Goal: Ask a question

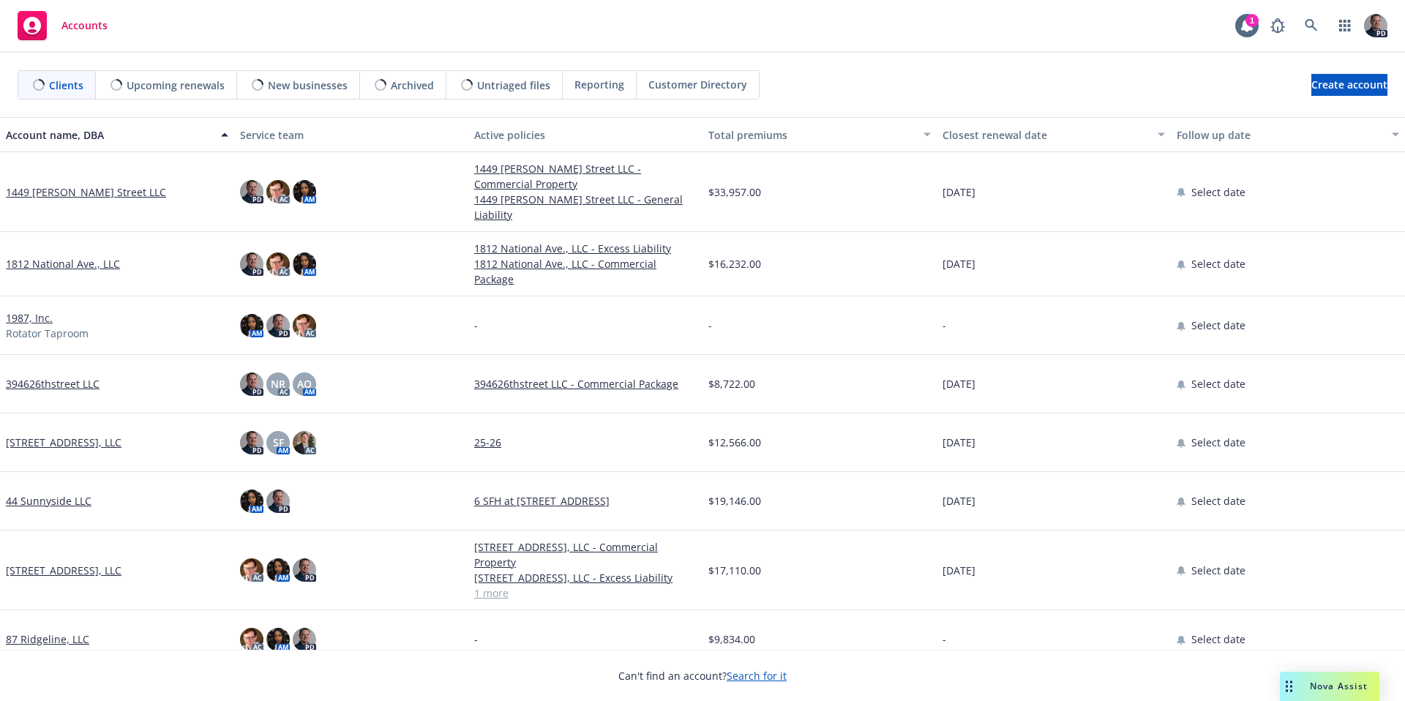
click at [1316, 686] on span "Nova Assist" at bounding box center [1339, 686] width 58 height 12
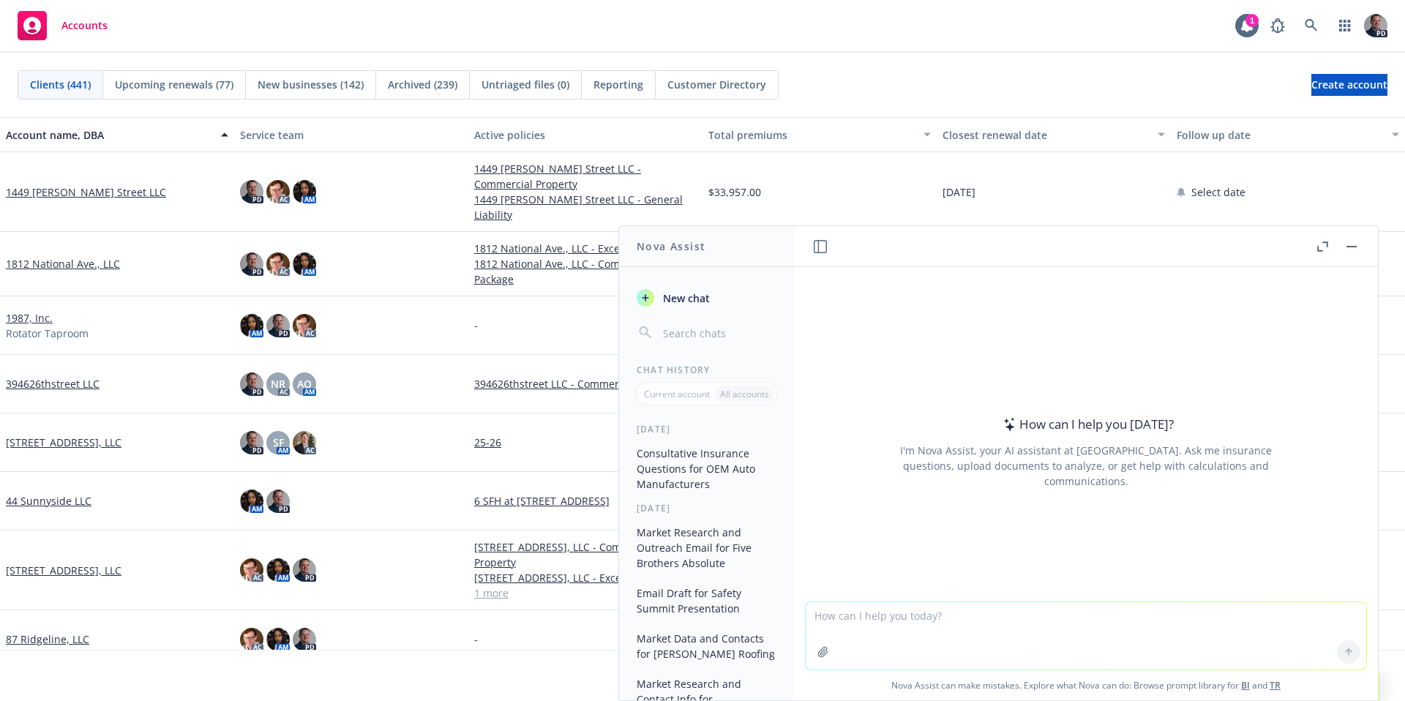
click at [820, 649] on icon "button" at bounding box center [823, 652] width 10 height 10
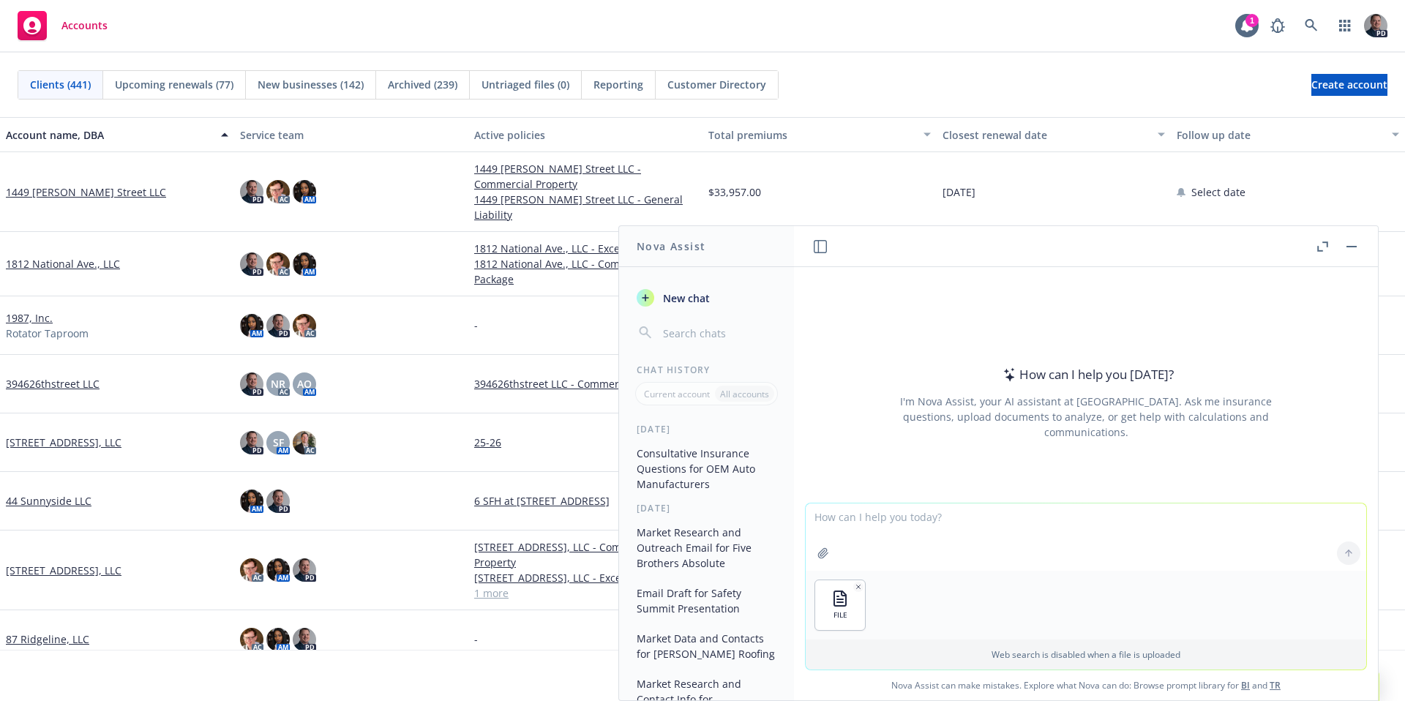
click at [1030, 541] on textarea at bounding box center [1086, 537] width 561 height 67
type textarea "What is AOP in insurance"
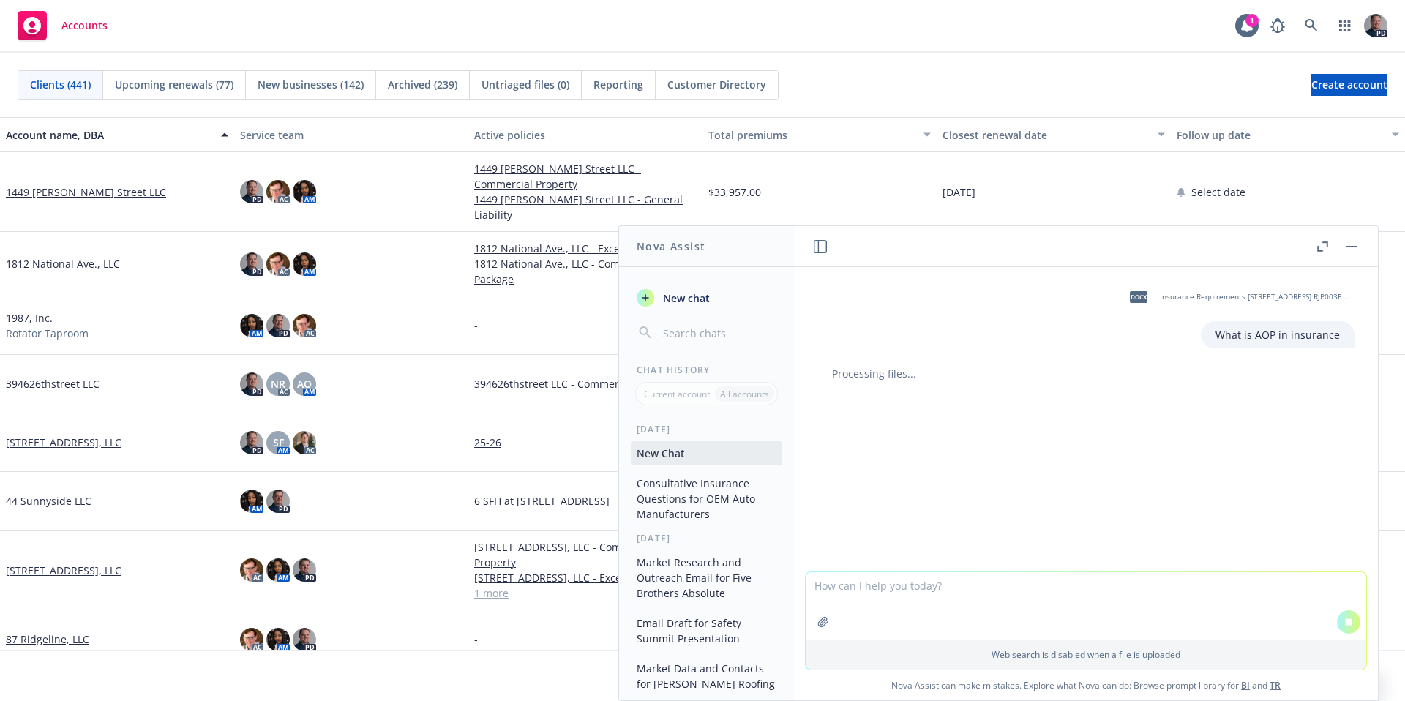
click at [1260, 331] on p "What is AOP in insurance" at bounding box center [1278, 334] width 124 height 15
click at [1344, 618] on icon at bounding box center [1349, 622] width 10 height 10
click at [693, 293] on span "New chat" at bounding box center [685, 298] width 50 height 15
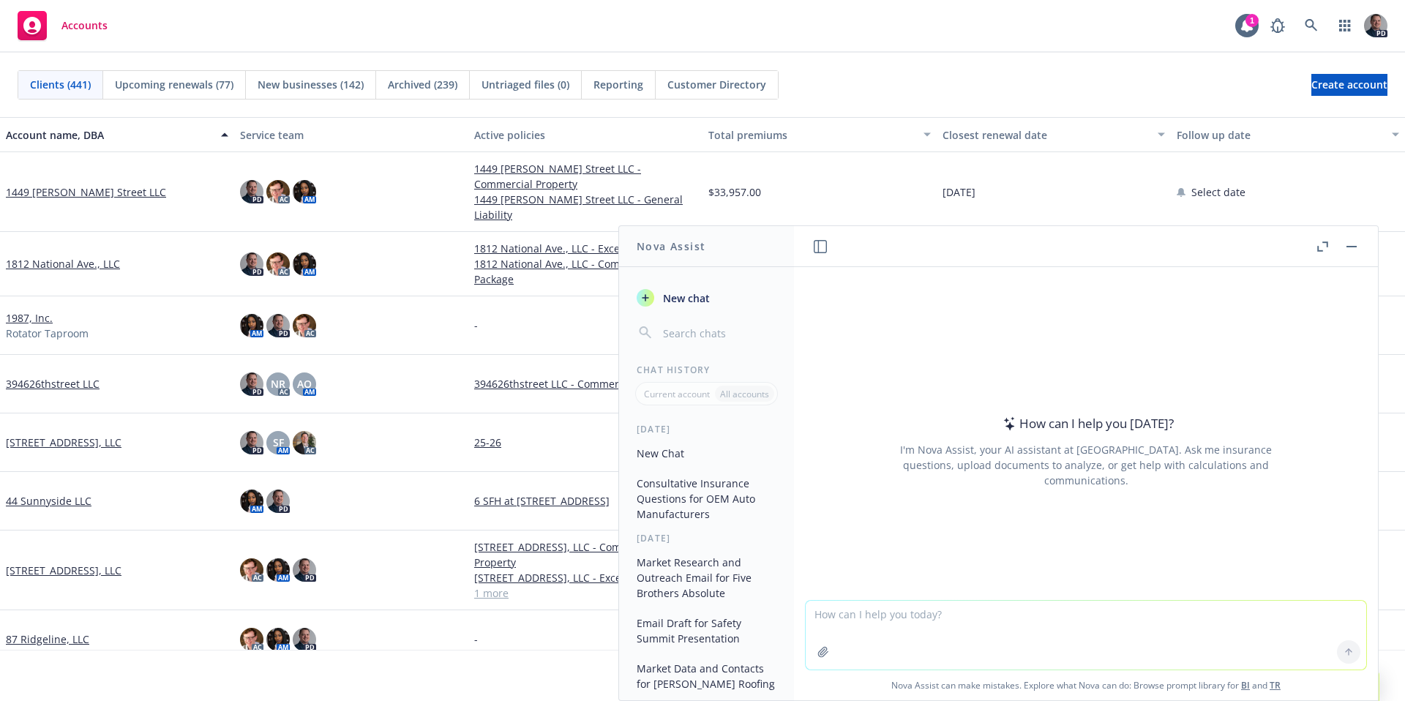
click at [880, 615] on textarea at bounding box center [1086, 635] width 561 height 69
click at [826, 652] on button "button" at bounding box center [823, 651] width 23 height 23
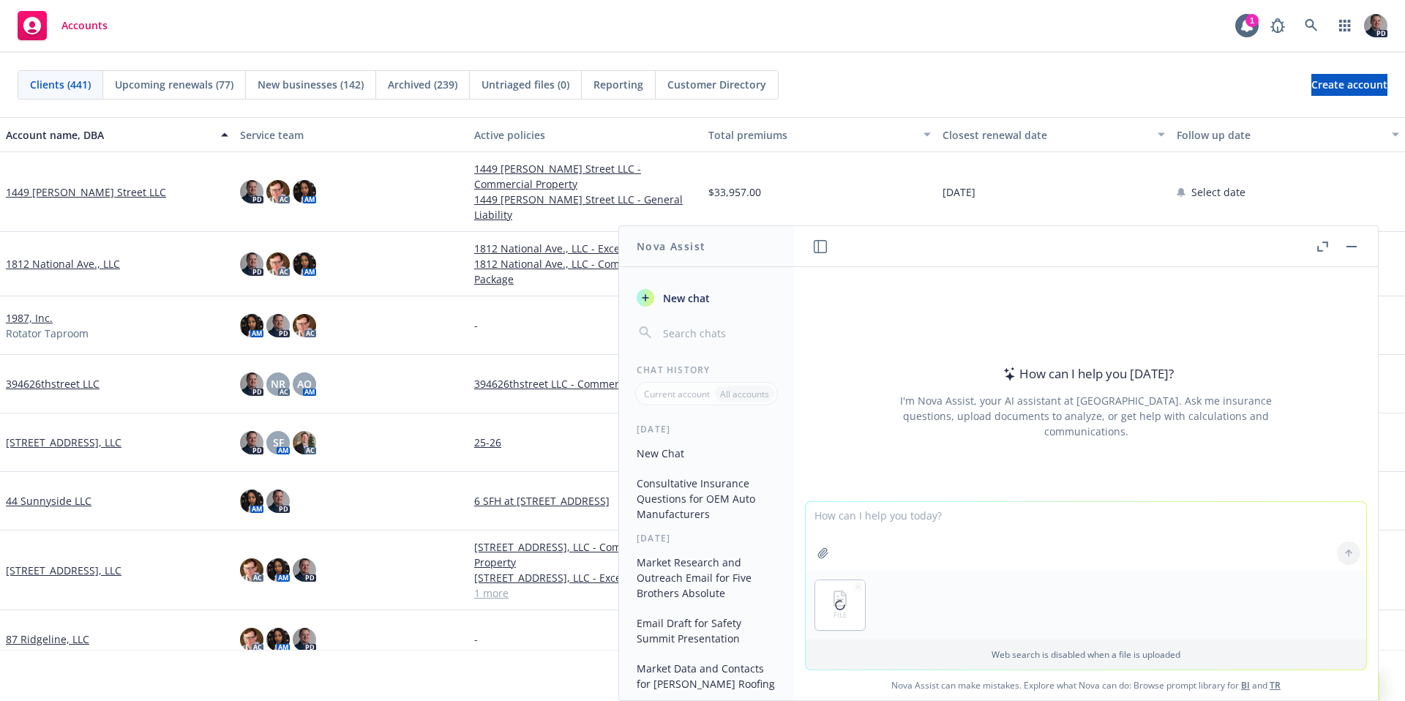
click at [855, 531] on textarea at bounding box center [1086, 536] width 561 height 69
type textarea "l"
click at [1219, 548] on textarea "Please review the questions below and act as an expert risk and insurance." at bounding box center [1086, 536] width 561 height 69
paste textarea "I’m working with the carrier to confirm we can meet all the requirements. Can y…"
type textarea "Please review the questions below and act as an expert risk and insurance. Plea…"
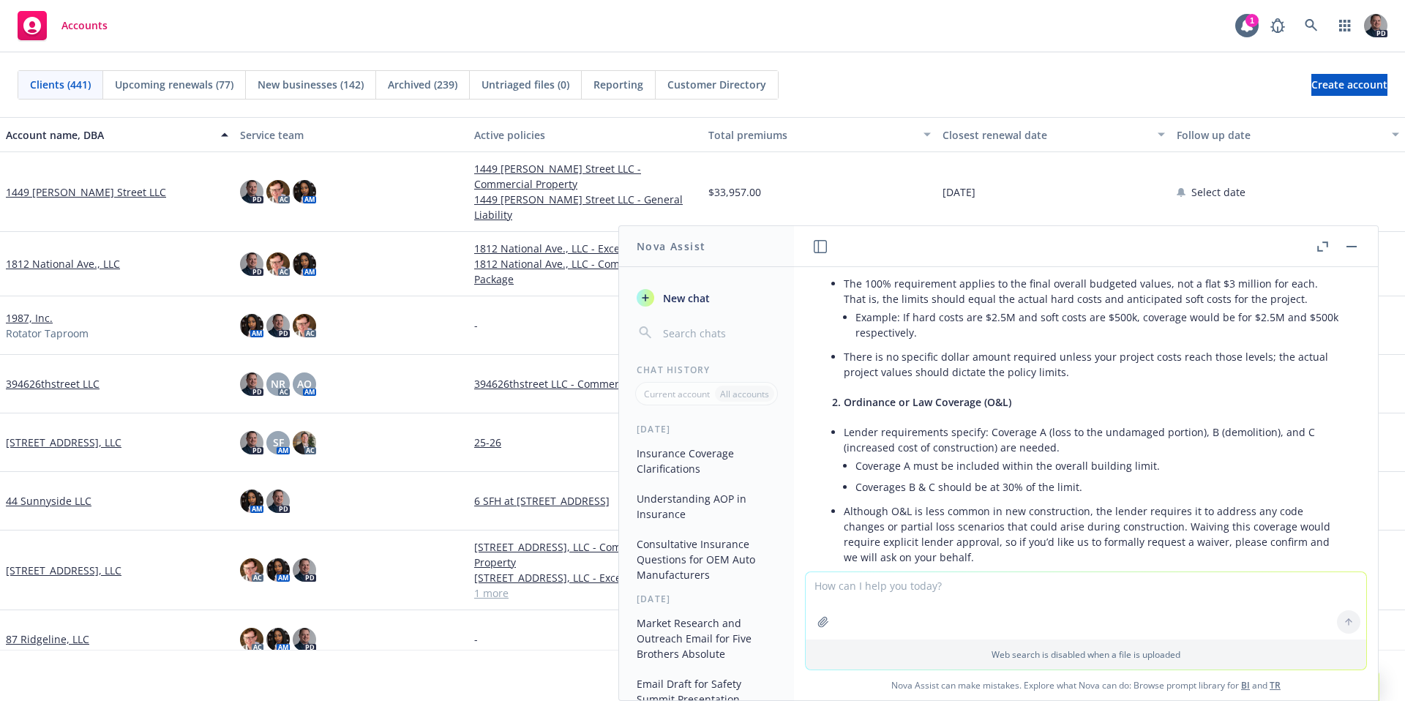
scroll to position [316, 0]
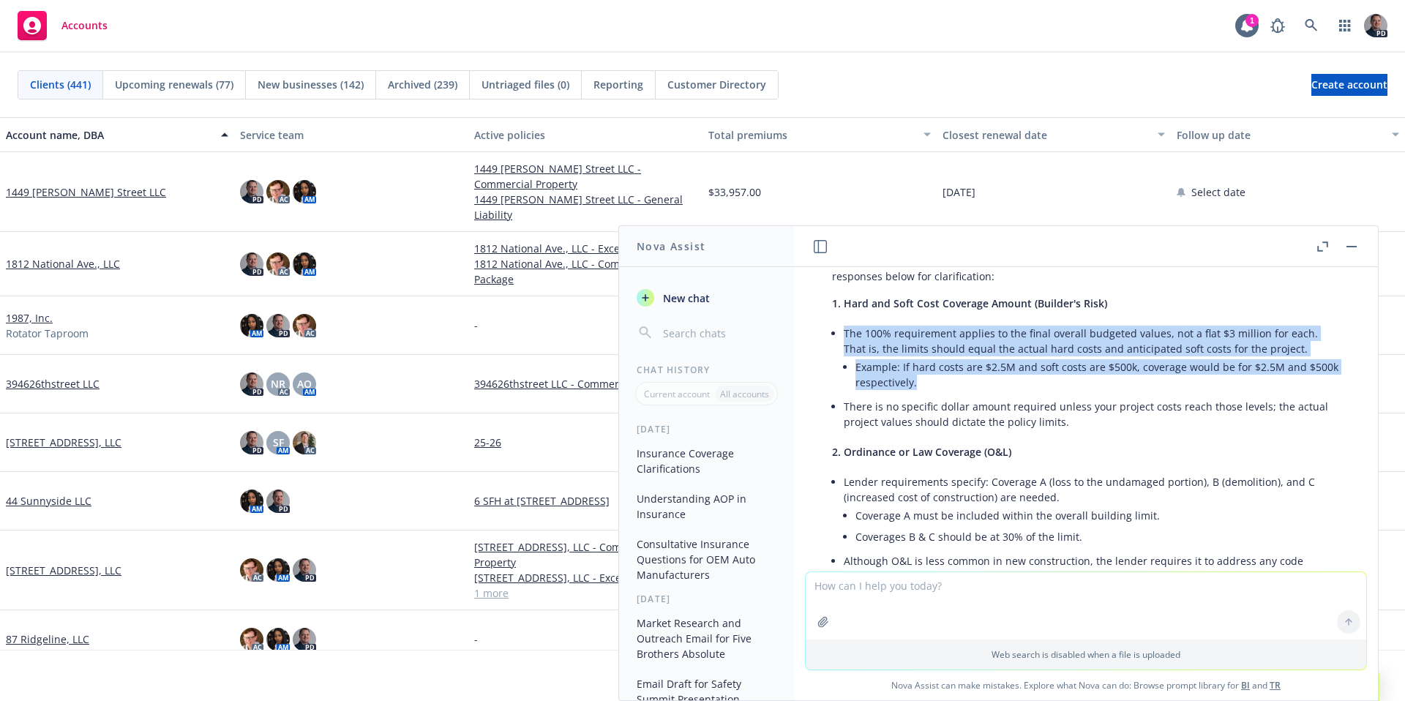
drag, startPoint x: 845, startPoint y: 333, endPoint x: 1317, endPoint y: 390, distance: 474.8
click at [1317, 390] on li "The 100% requirement applies to the final overall budgeted values, not a flat $…" at bounding box center [1092, 359] width 496 height 73
copy li "The 100% requirement applies to the final overall budgeted values, not a flat $…"
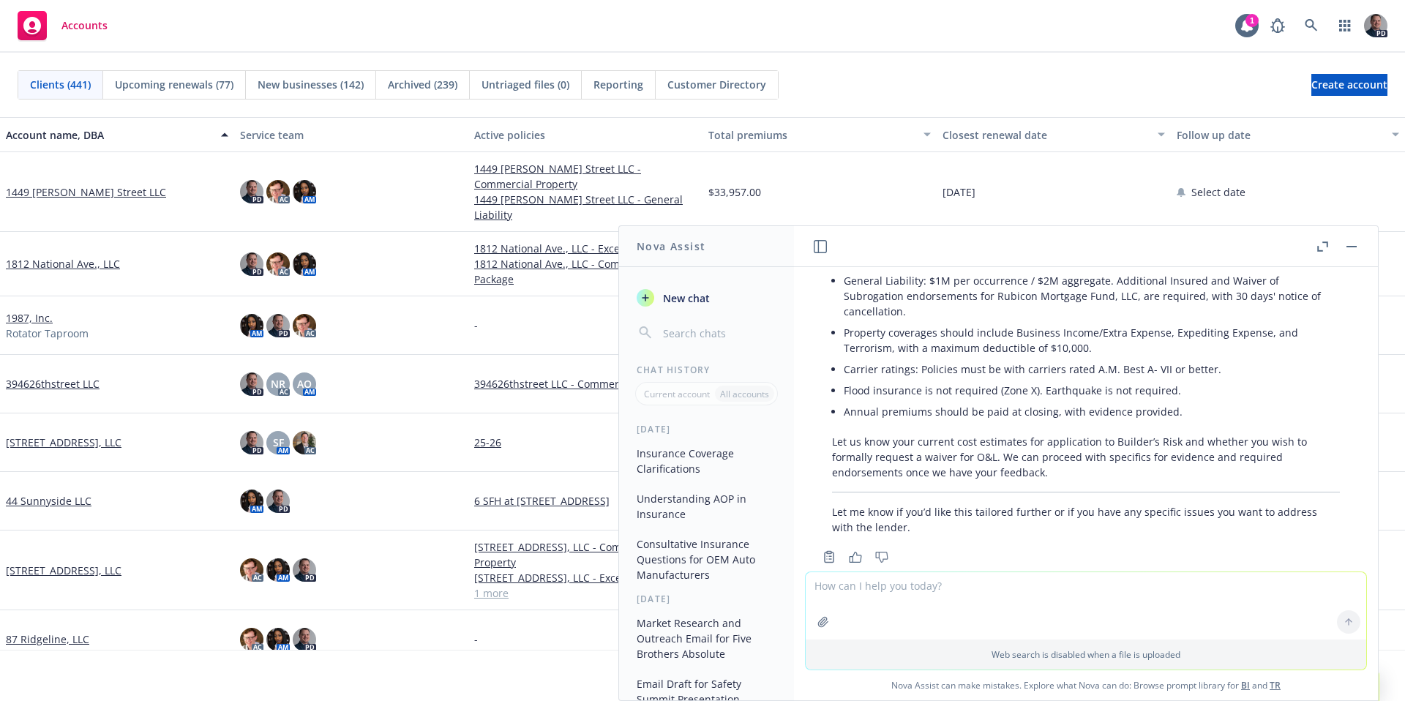
scroll to position [851, 0]
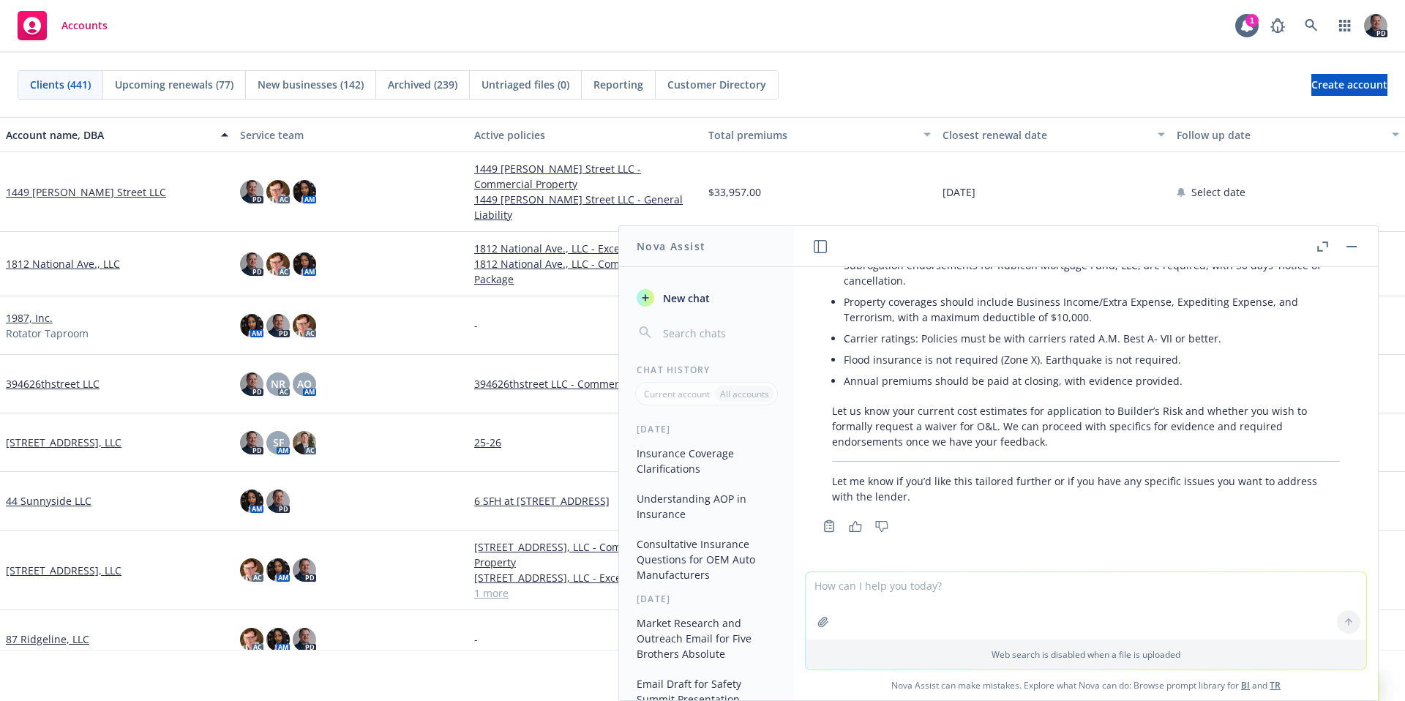
click at [965, 583] on textarea at bounding box center [1086, 605] width 561 height 67
type textarea "Now is the hard & Soft costs request normal"
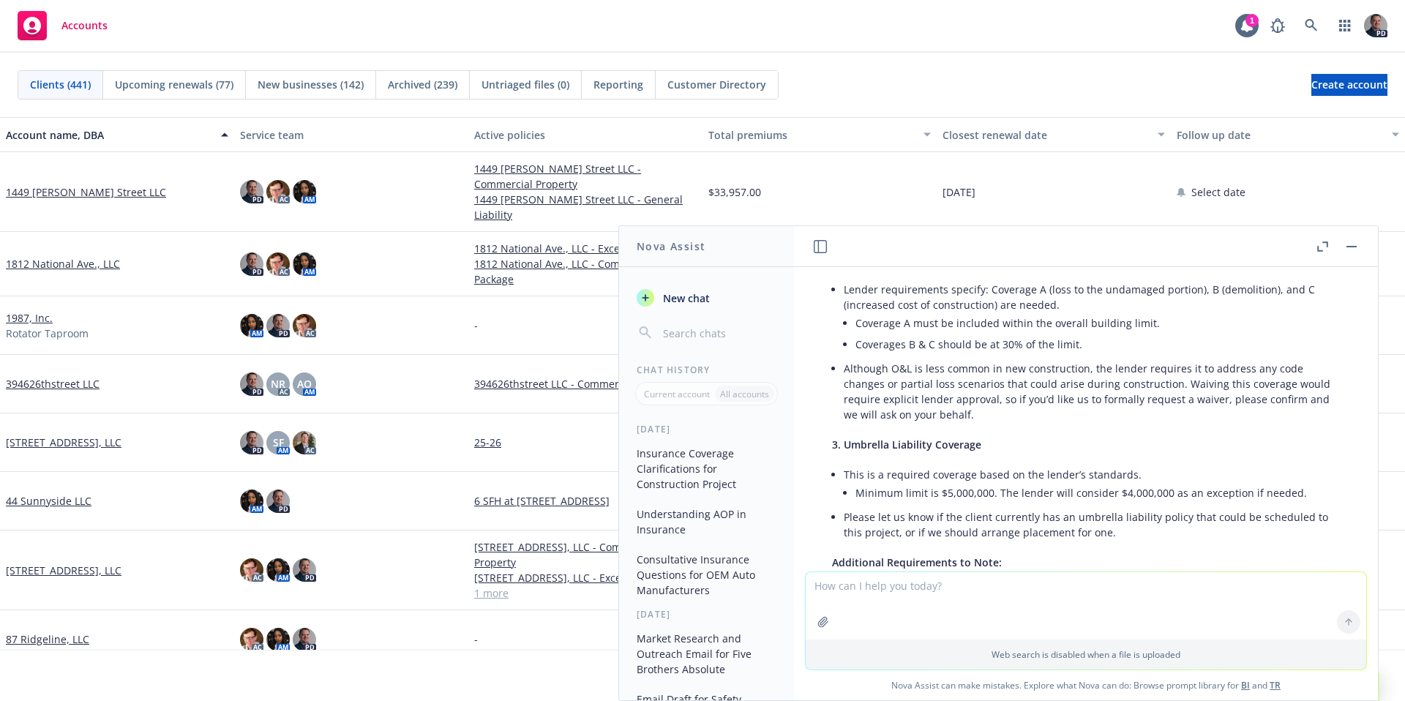
scroll to position [487, 0]
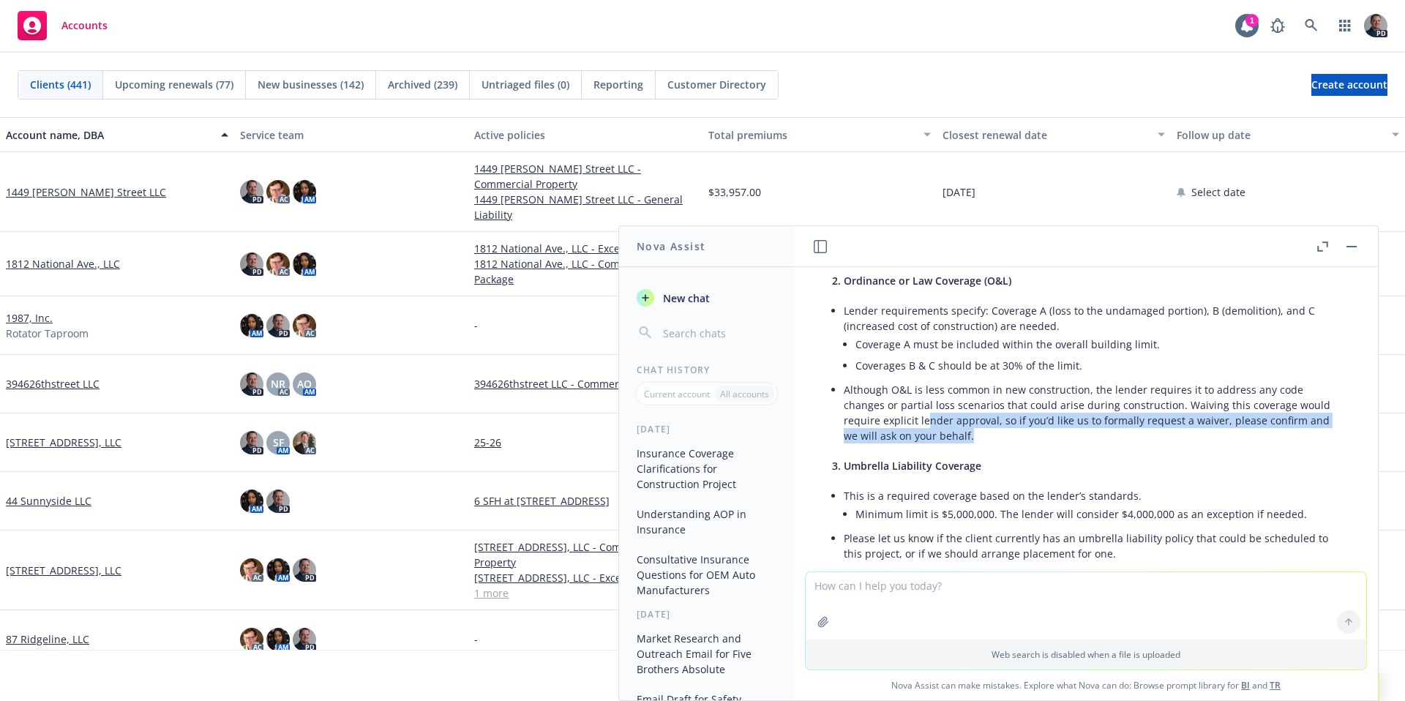
drag, startPoint x: 980, startPoint y: 440, endPoint x: 925, endPoint y: 427, distance: 56.3
click at [925, 427] on li "Although O&L is less common in new construction, the lender requires it to addr…" at bounding box center [1092, 412] width 496 height 67
click at [935, 427] on li "Although O&L is less common in new construction, the lender requires it to addr…" at bounding box center [1092, 412] width 496 height 67
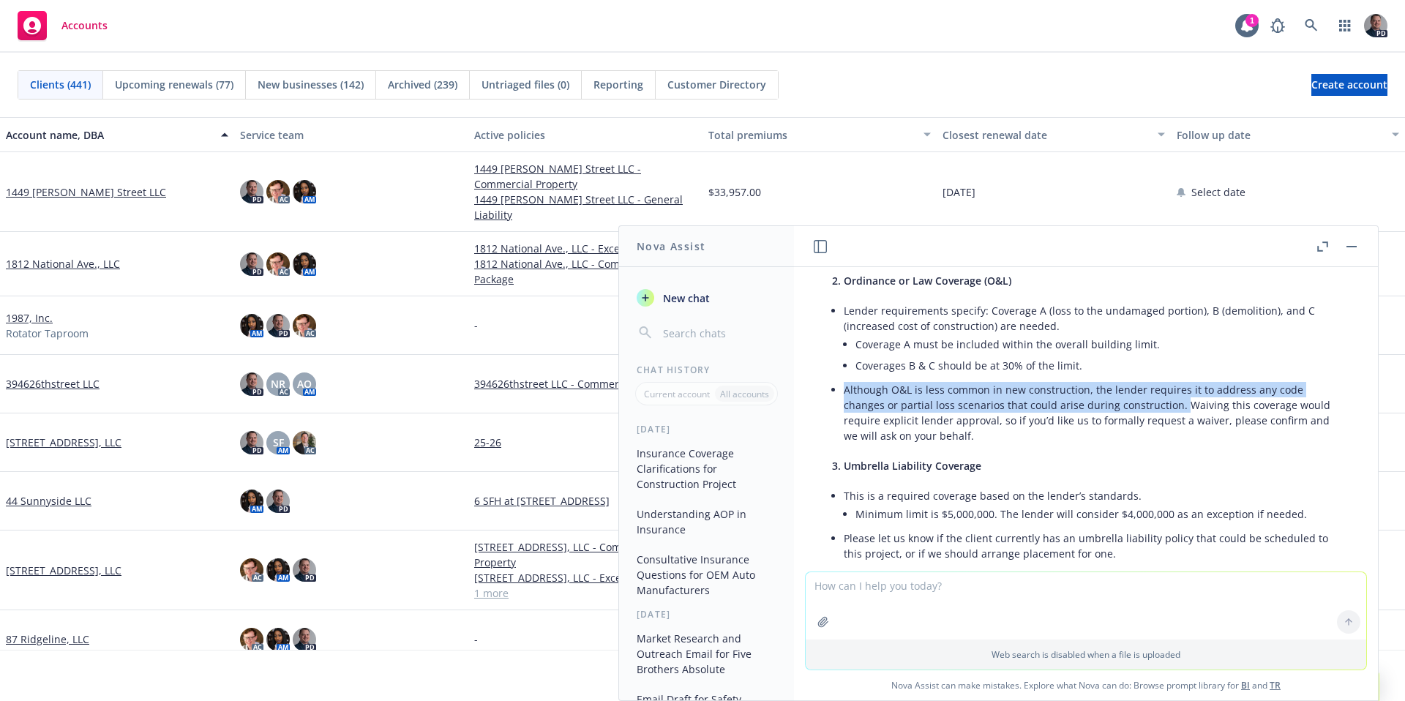
drag, startPoint x: 846, startPoint y: 388, endPoint x: 1177, endPoint y: 409, distance: 331.5
click at [1177, 409] on li "Although O&L is less common in new construction, the lender requires it to addr…" at bounding box center [1092, 412] width 496 height 67
copy li "Although O&L is less common in new construction, the lender requires it to addr…"
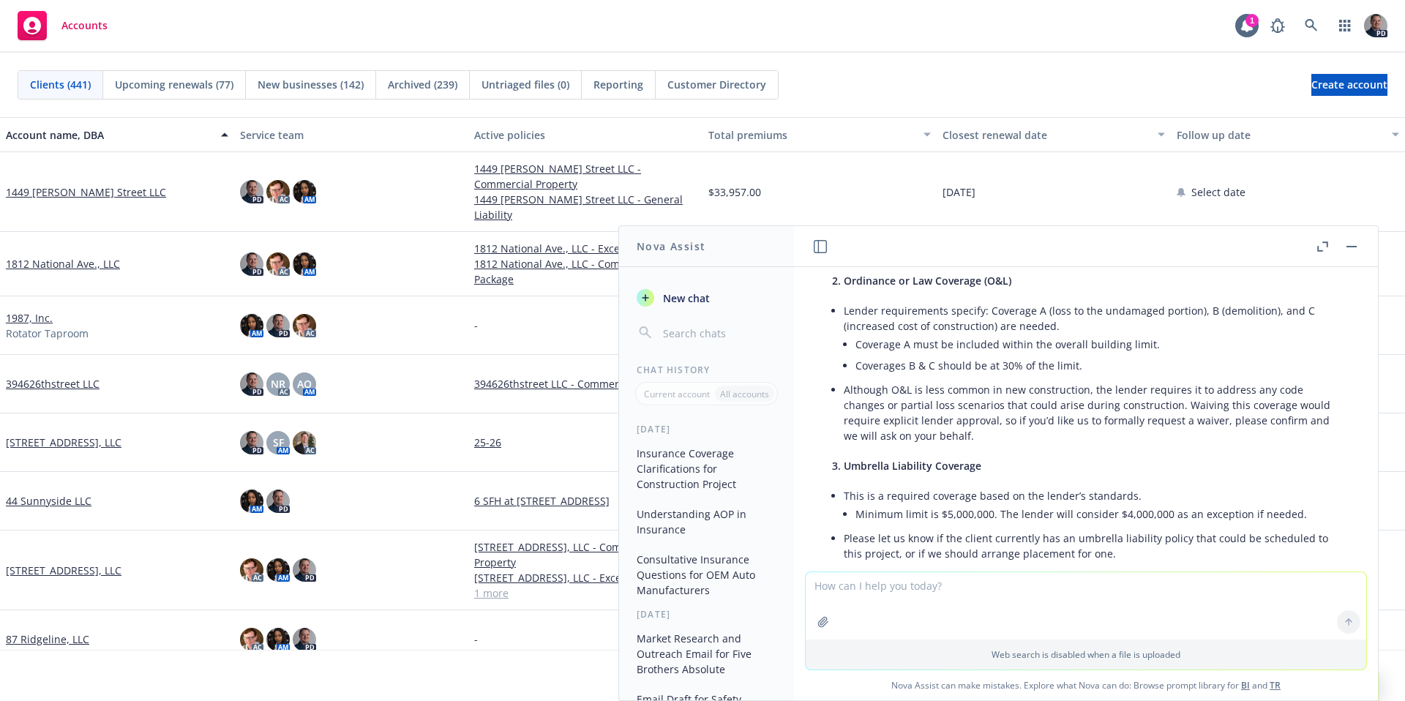
click at [987, 593] on textarea at bounding box center [1086, 605] width 561 height 67
type textarea "What is the industry standard for O&L on new construction, what limits are stan…"
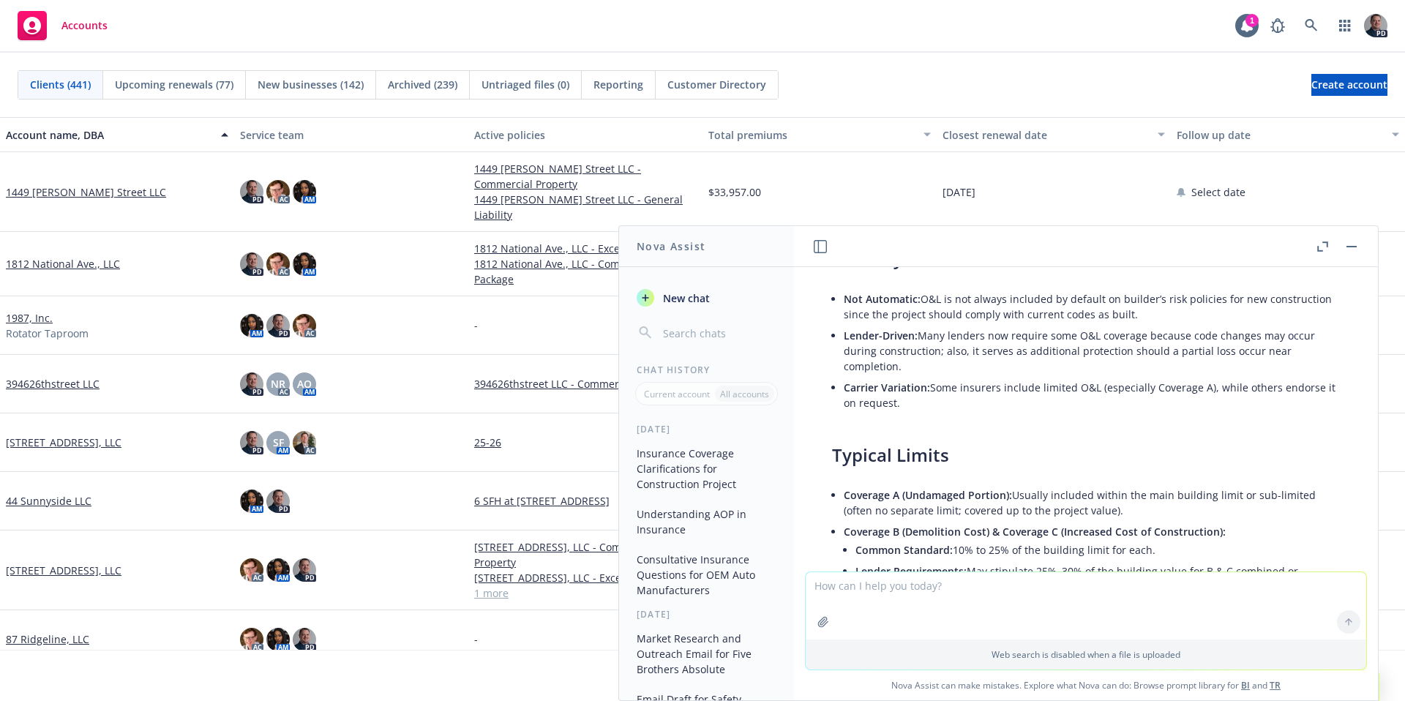
scroll to position [1928, 0]
